Goal: Information Seeking & Learning: Understand process/instructions

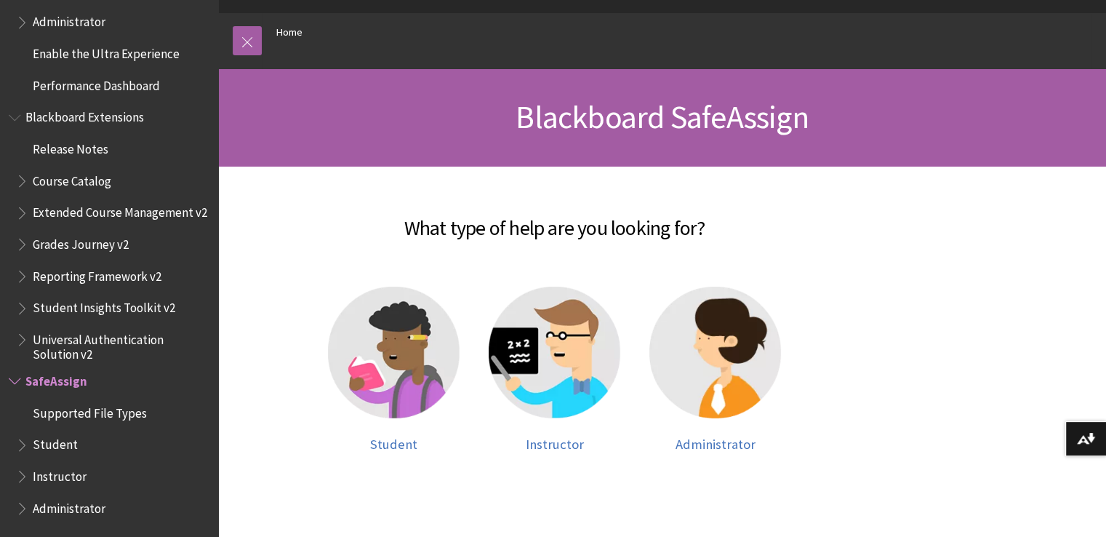
scroll to position [265, 0]
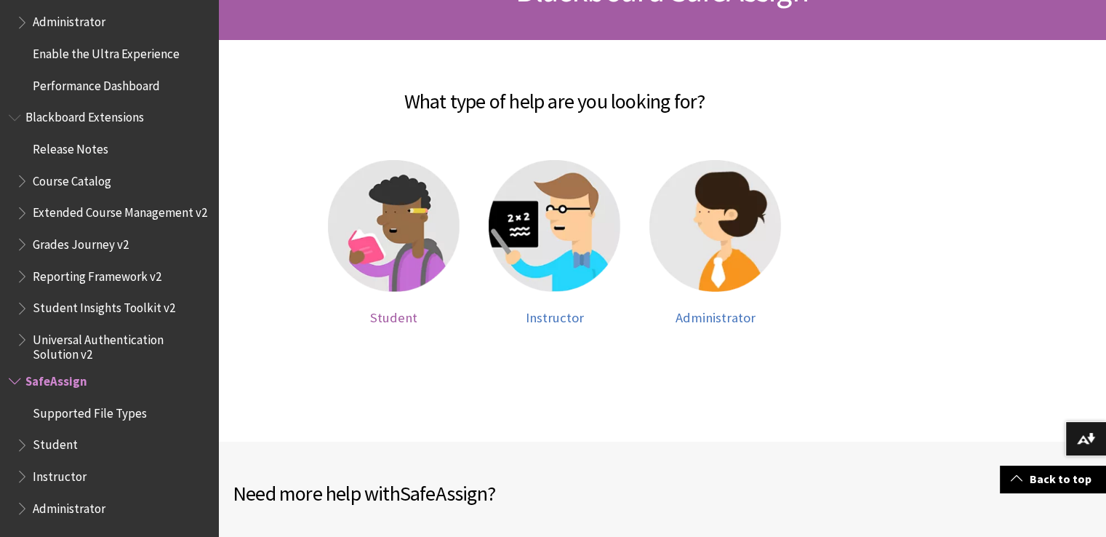
click at [421, 250] on img at bounding box center [394, 226] width 132 height 132
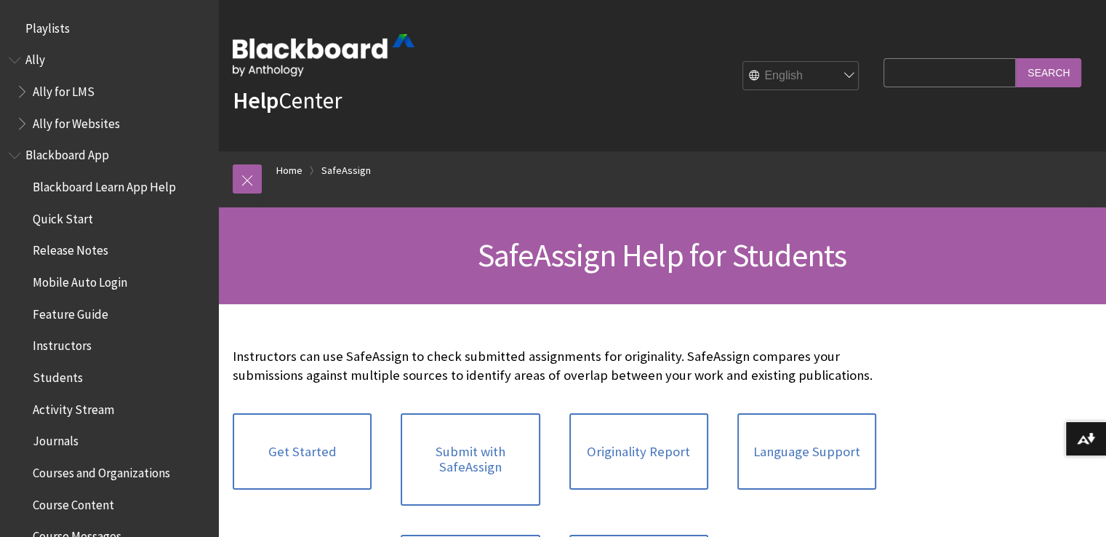
scroll to position [1677, 0]
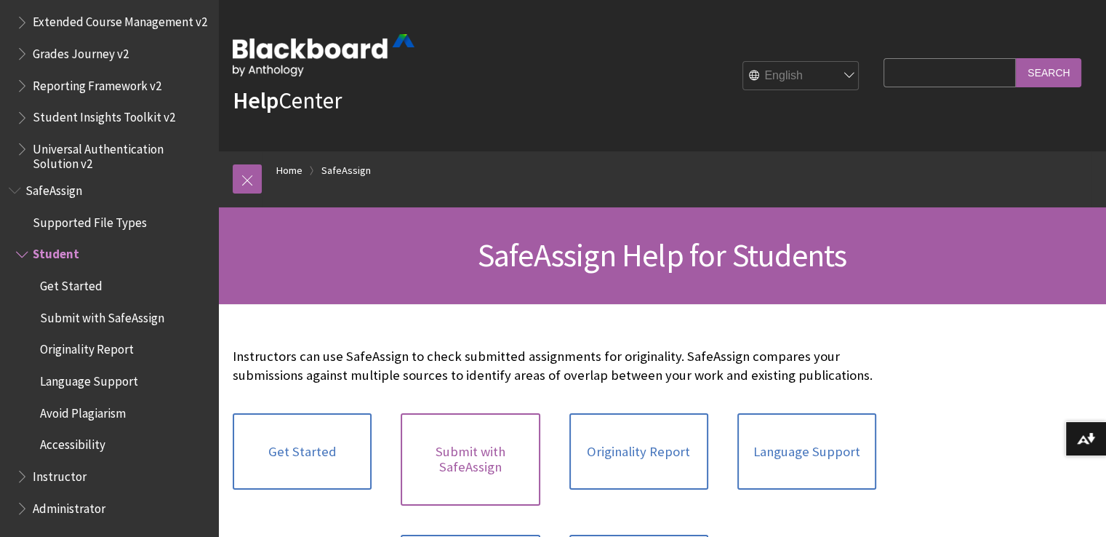
click at [452, 478] on link "Submit with SafeAssign" at bounding box center [470, 459] width 139 height 92
